Goal: Information Seeking & Learning: Learn about a topic

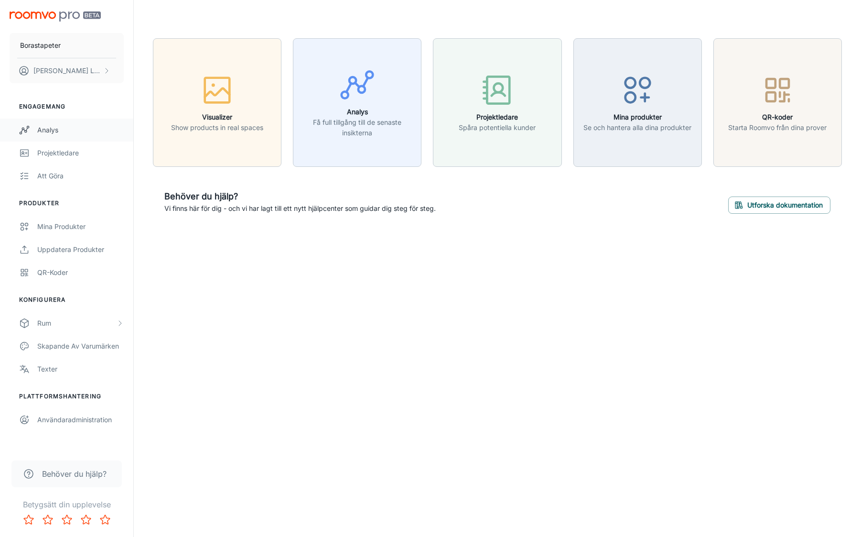
click at [69, 135] on div "Analys" at bounding box center [80, 130] width 87 height 11
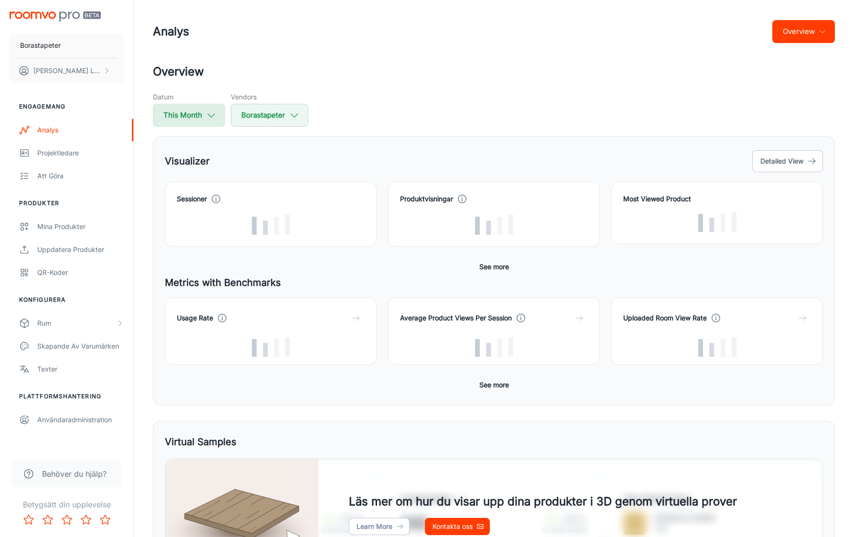
click at [215, 112] on icon "button" at bounding box center [211, 115] width 11 height 11
select select "7"
select select "2025"
select select "7"
select select "2025"
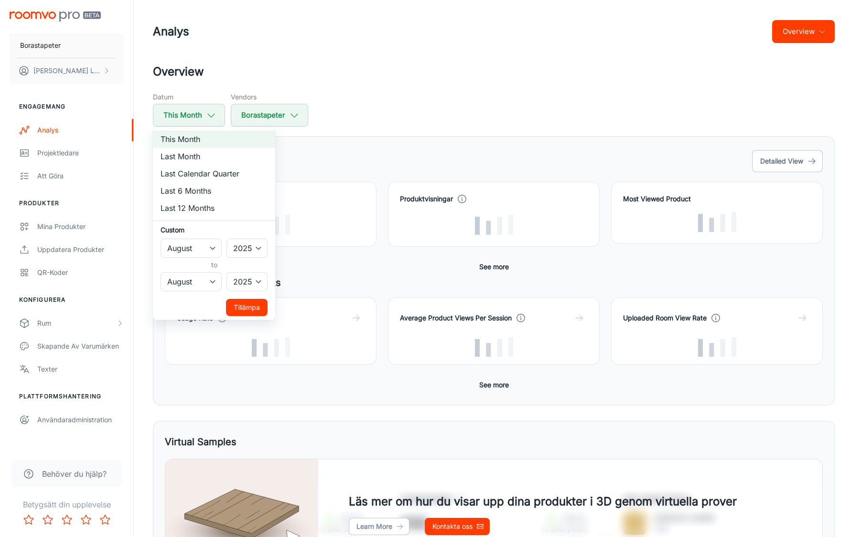
click at [509, 64] on div at bounding box center [430, 268] width 861 height 537
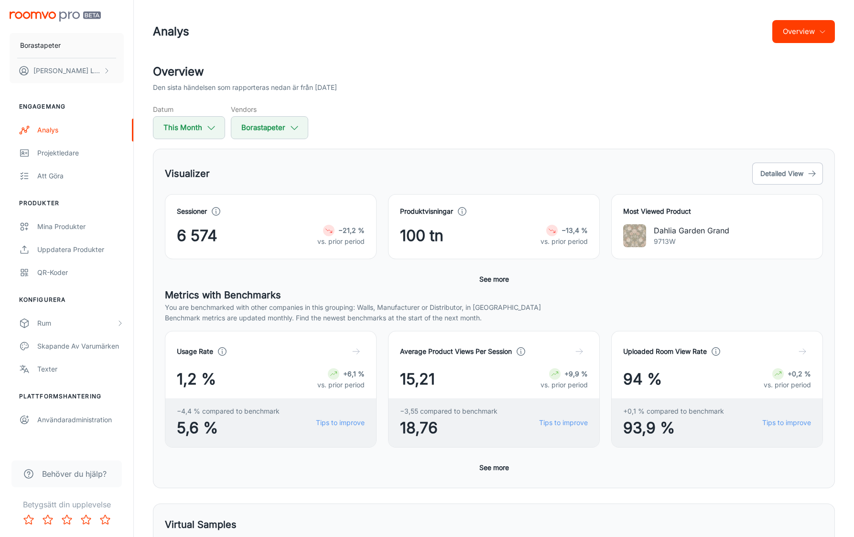
click at [630, 237] on img at bounding box center [634, 235] width 23 height 23
click at [794, 177] on button "Detailed View" at bounding box center [787, 174] width 71 height 22
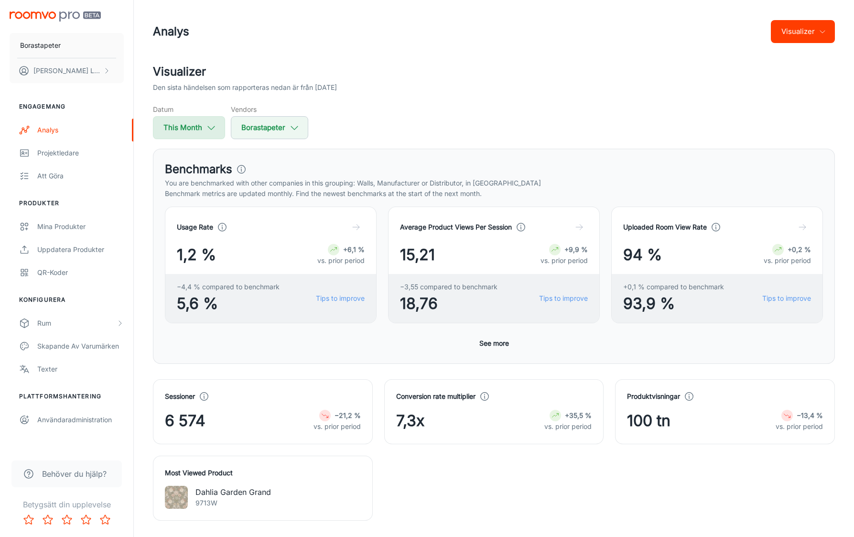
click at [203, 121] on button "This Month" at bounding box center [189, 127] width 72 height 23
select select "7"
select select "2025"
select select "7"
select select "2025"
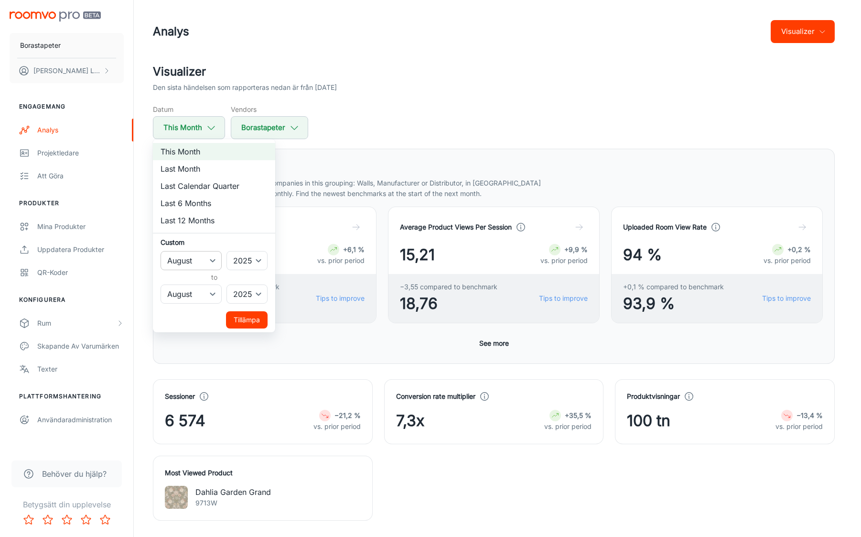
click at [213, 263] on select "January February March April May June July August September October November De…" at bounding box center [191, 260] width 61 height 19
click at [584, 101] on div at bounding box center [430, 268] width 861 height 537
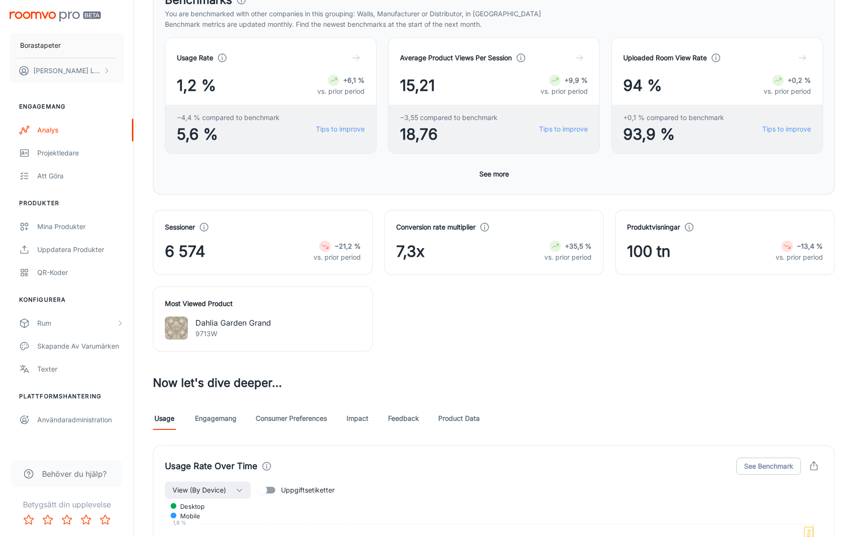
scroll to position [216, 0]
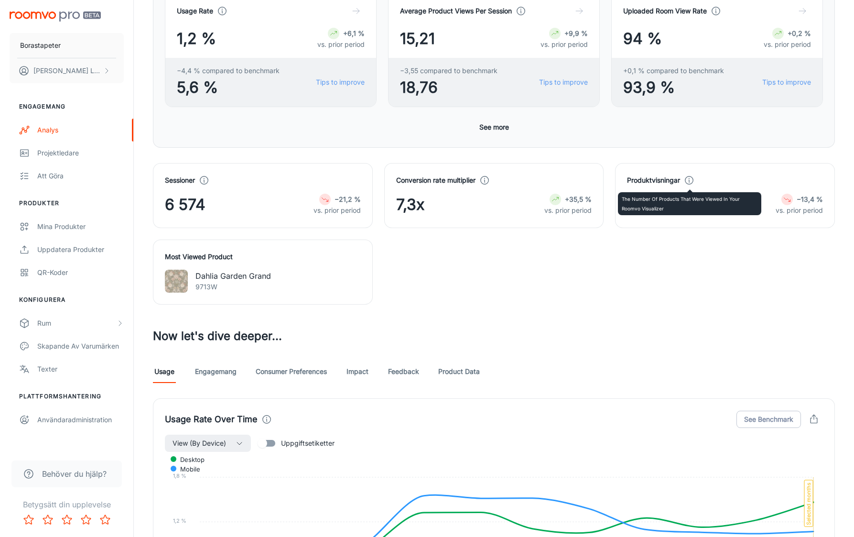
click at [693, 180] on icon at bounding box center [689, 180] width 11 height 11
click at [691, 257] on div "Sessioner 6 574 −21,2 % vs. prior period Conversion rate multiplier 7,3x +35,5 …" at bounding box center [488, 228] width 694 height 153
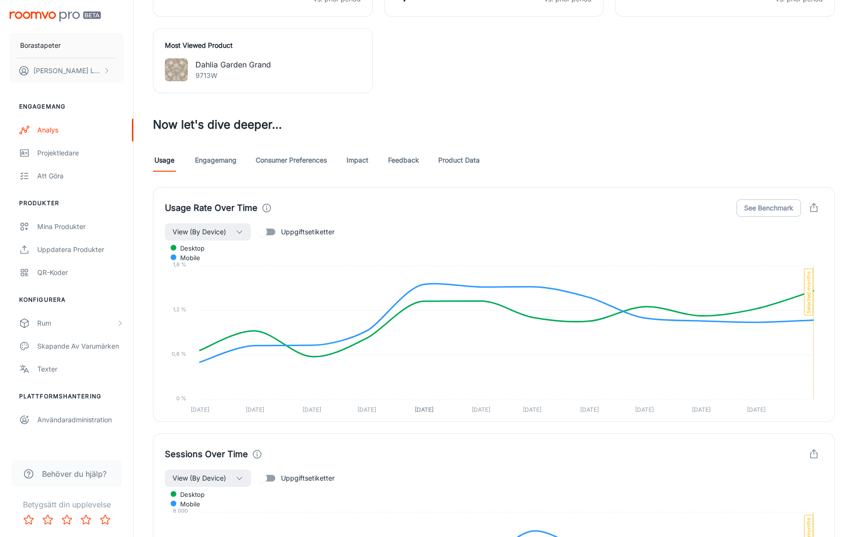
scroll to position [423, 0]
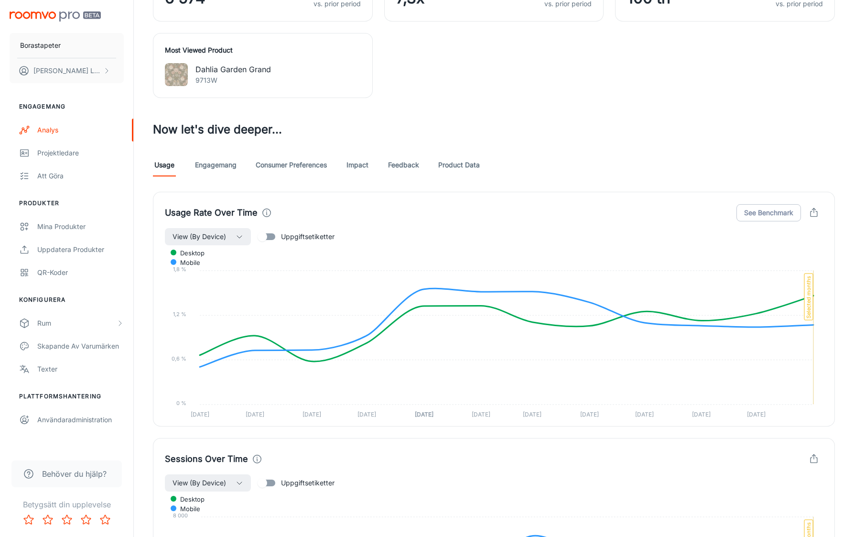
click at [213, 167] on link "Engagemang" at bounding box center [216, 164] width 42 height 23
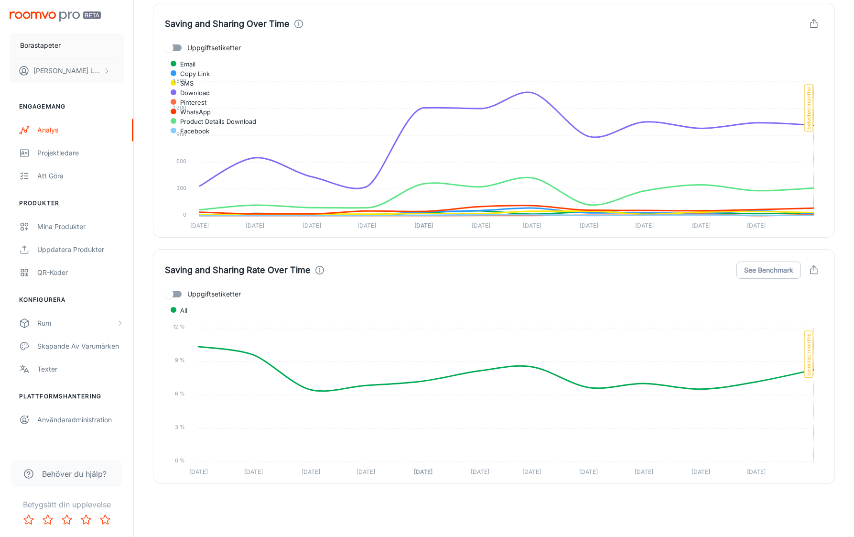
scroll to position [2374, 0]
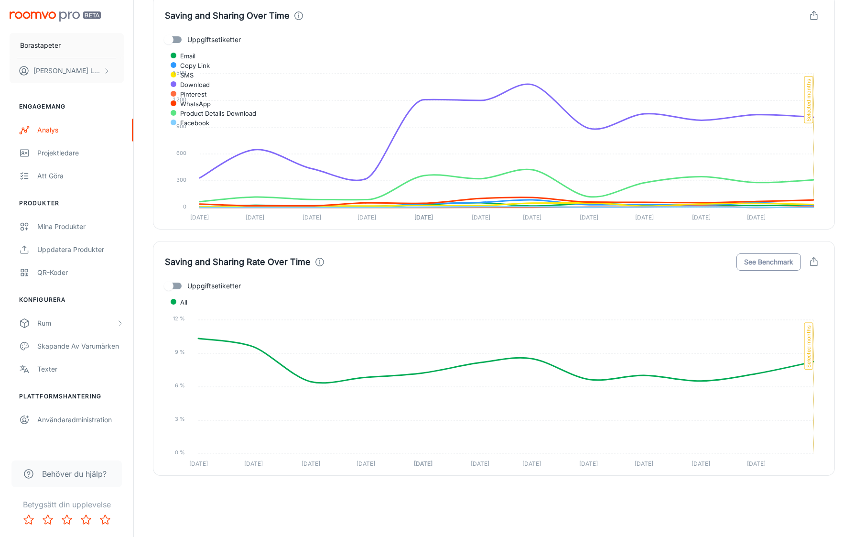
click at [767, 261] on button "See Benchmark" at bounding box center [769, 261] width 65 height 17
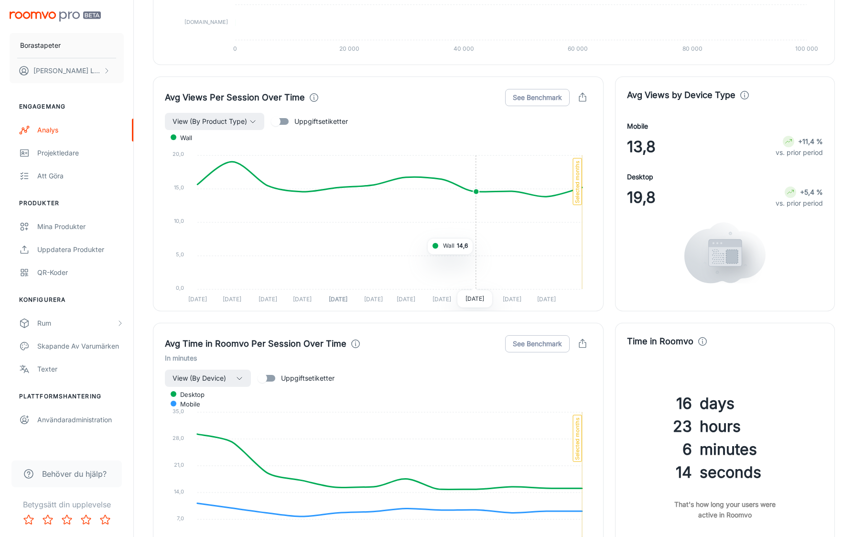
scroll to position [980, 0]
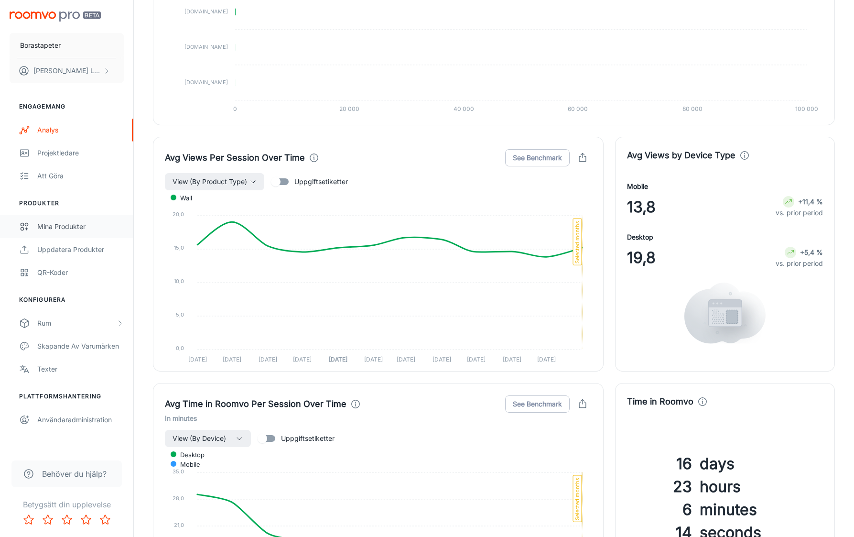
click at [86, 233] on link "Mina produkter" at bounding box center [66, 226] width 133 height 23
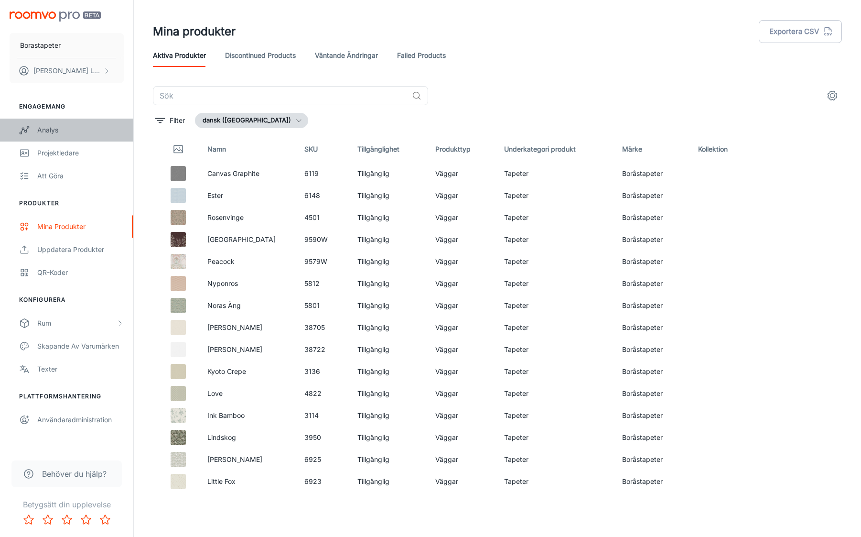
click at [66, 134] on div "Analys" at bounding box center [80, 130] width 87 height 11
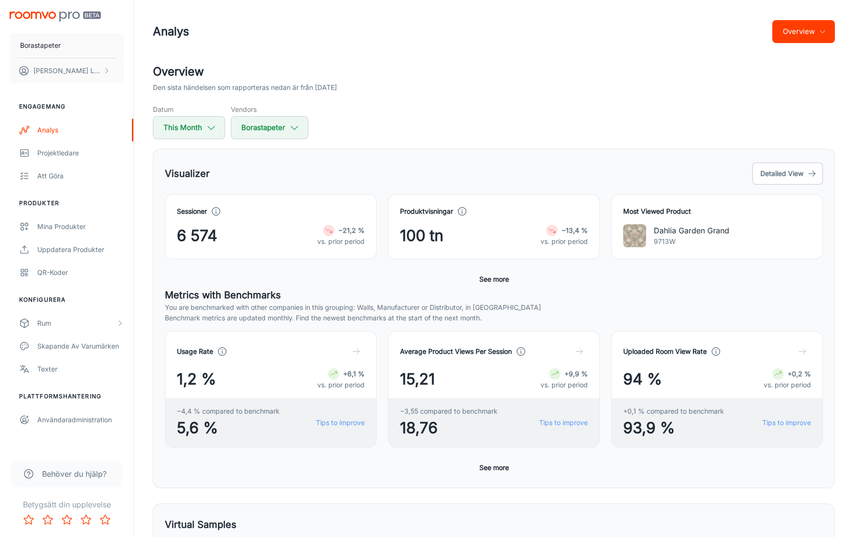
click at [705, 238] on p "9713W" at bounding box center [692, 241] width 76 height 11
click at [672, 232] on p "Dahlia Garden Grand" at bounding box center [692, 230] width 76 height 11
click at [624, 231] on img at bounding box center [634, 235] width 23 height 23
click at [631, 207] on h4 "Most Viewed Product" at bounding box center [717, 211] width 188 height 11
click at [627, 237] on img at bounding box center [634, 235] width 23 height 23
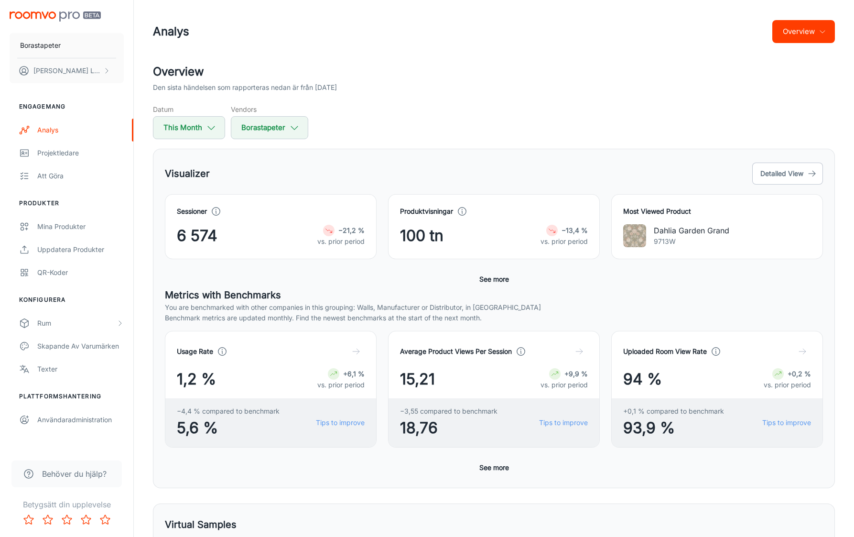
click at [658, 234] on p "Dahlia Garden Grand" at bounding box center [692, 230] width 76 height 11
click at [209, 132] on icon "button" at bounding box center [211, 127] width 11 height 11
select select "7"
select select "2025"
select select "7"
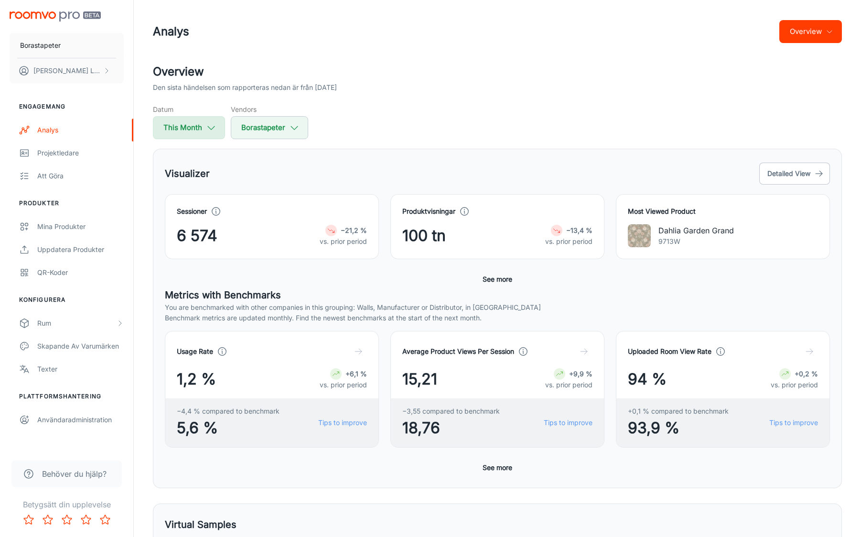
select select "2025"
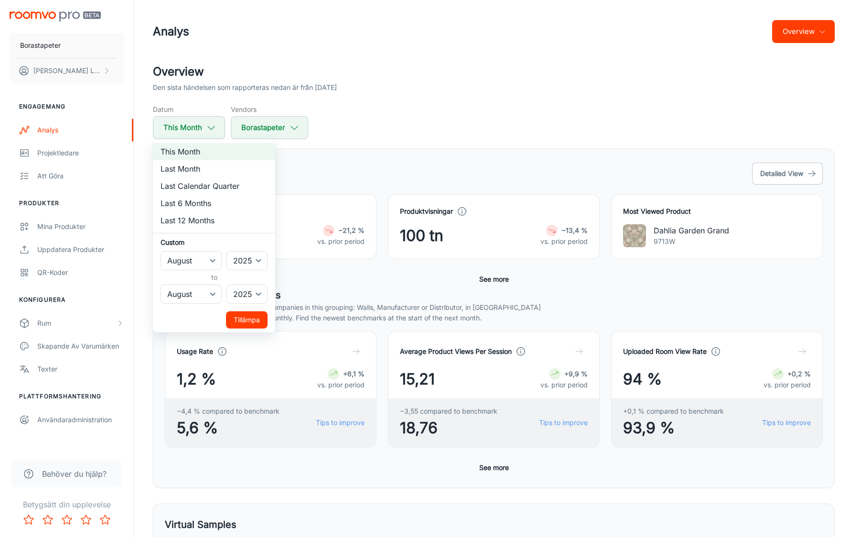
click at [206, 165] on li "Last Month" at bounding box center [214, 168] width 122 height 17
select select "6"
click at [250, 323] on button "Tillämpa" at bounding box center [247, 319] width 42 height 17
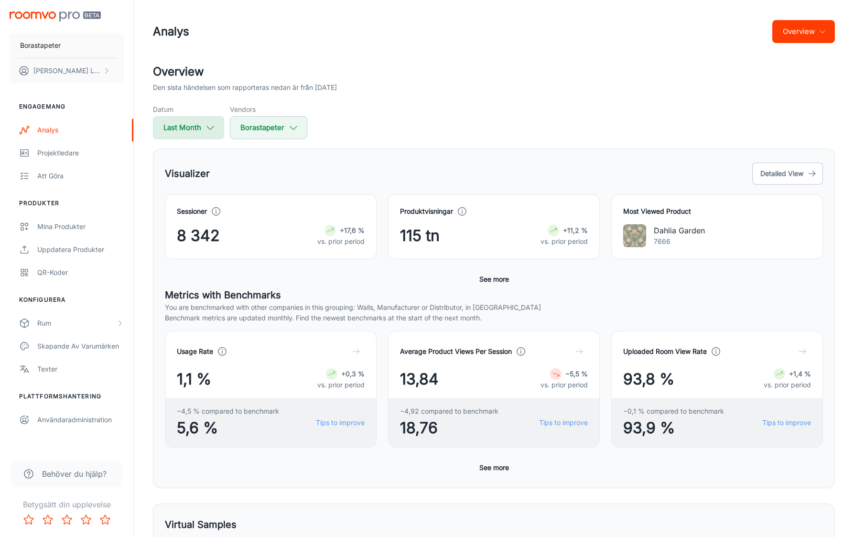
click at [206, 136] on button "Last Month" at bounding box center [188, 127] width 71 height 23
select select "6"
select select "2025"
select select "6"
select select "2025"
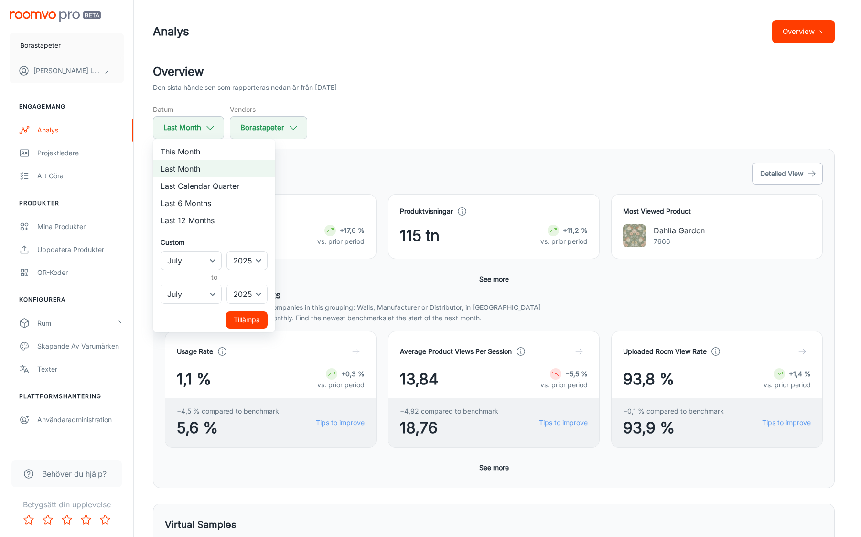
click at [209, 218] on li "Last 12 Months" at bounding box center [214, 220] width 122 height 17
select select "7"
select select "2024"
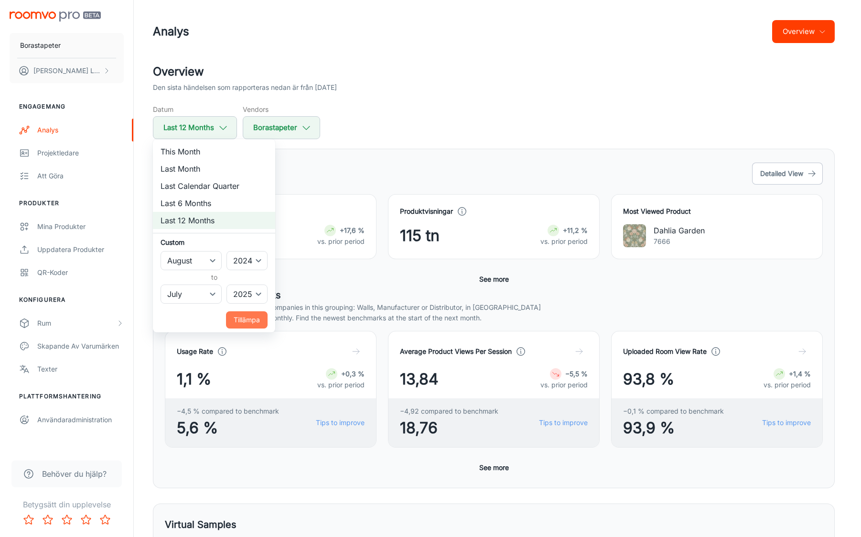
click at [253, 323] on button "Tillämpa" at bounding box center [247, 319] width 42 height 17
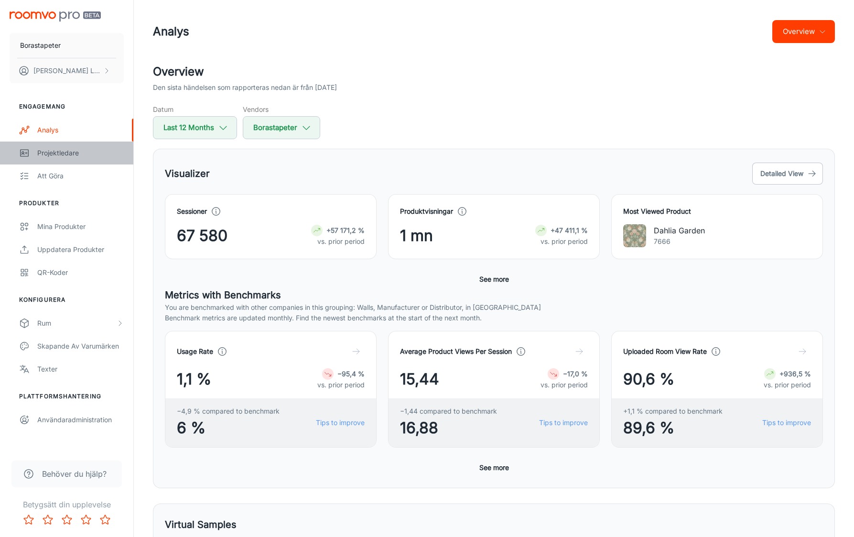
click at [56, 152] on div "Projektledare" at bounding box center [80, 153] width 87 height 11
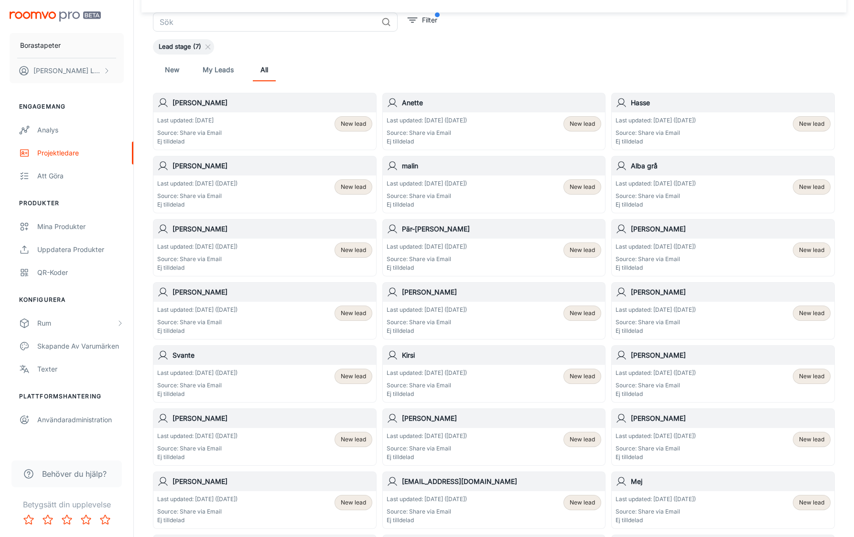
scroll to position [49, 0]
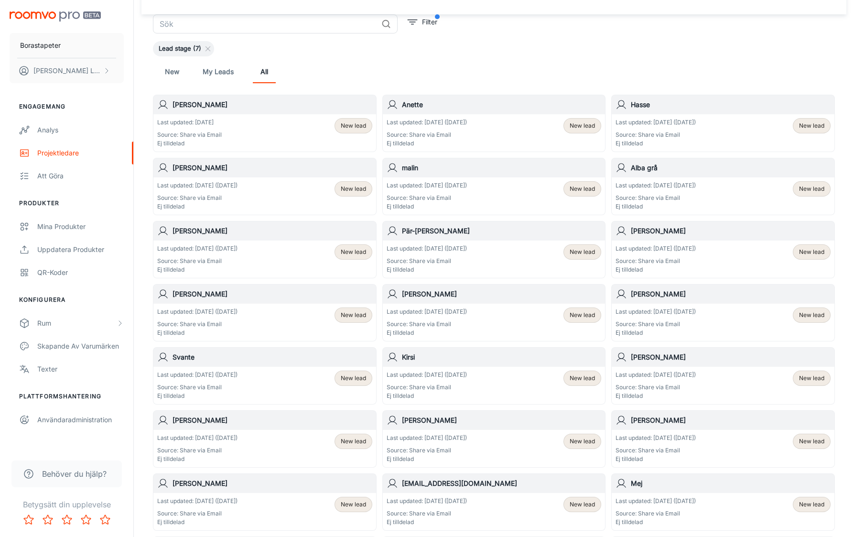
click at [192, 108] on h6 "[PERSON_NAME]" at bounding box center [273, 104] width 200 height 11
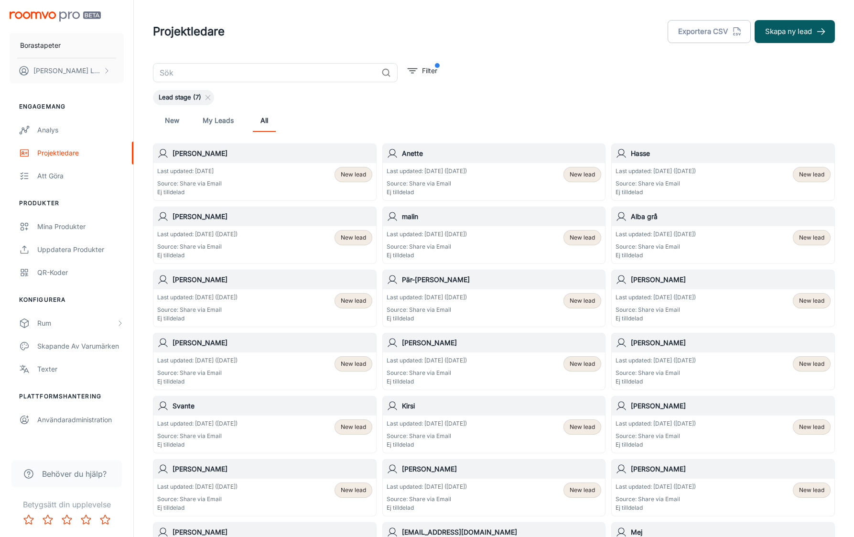
click at [198, 154] on h6 "[PERSON_NAME]" at bounding box center [273, 153] width 200 height 11
